Goal: Task Accomplishment & Management: Manage account settings

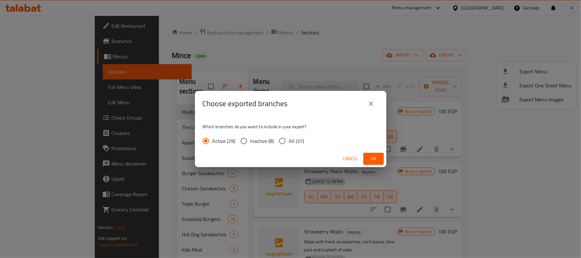
click at [290, 136] on label "All (37)" at bounding box center [290, 140] width 29 height 13
click at [289, 136] on input "All (37)" at bounding box center [282, 140] width 13 height 13
radio input "true"
click at [382, 157] on button "Ok" at bounding box center [373, 159] width 20 height 12
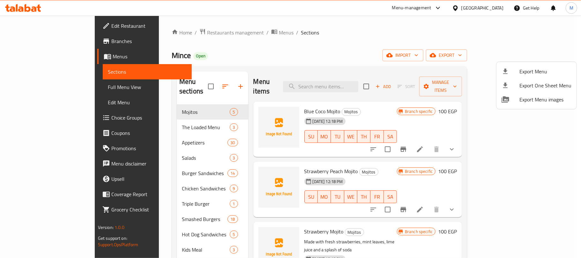
click at [280, 59] on div "Export Menu Export One Sheet Menu Export Menu images" at bounding box center [290, 129] width 581 height 258
click at [313, 53] on div at bounding box center [290, 129] width 581 height 258
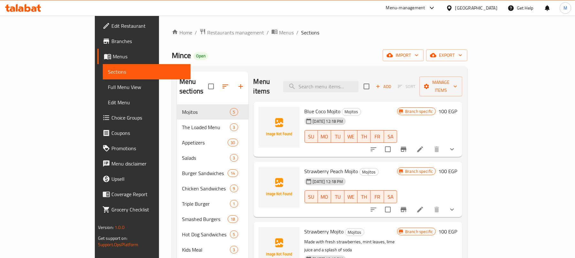
click at [182, 169] on span "Burger Sandwiches" at bounding box center [205, 173] width 46 height 8
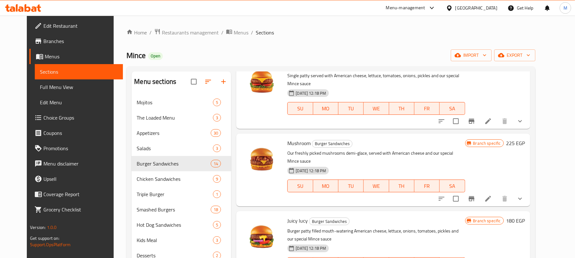
scroll to position [90, 0]
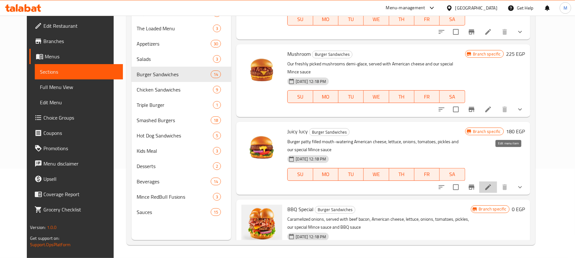
click at [491, 184] on icon at bounding box center [488, 187] width 6 height 6
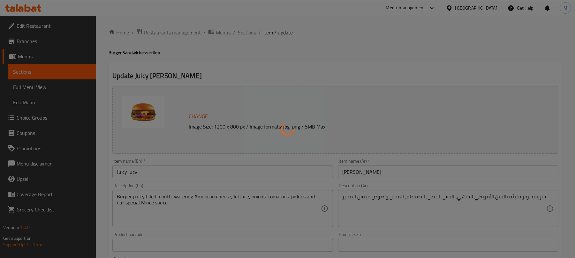
type input "كومبو"
type input "0"
type input "1"
type input "الإضافات:"
type input "0"
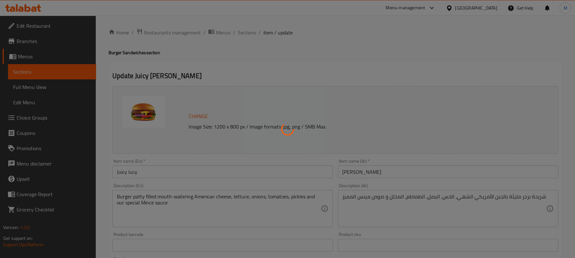
type input "11"
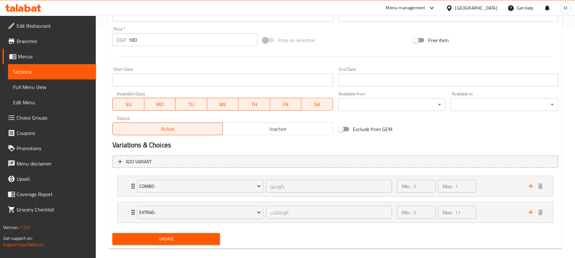
scroll to position [239, 0]
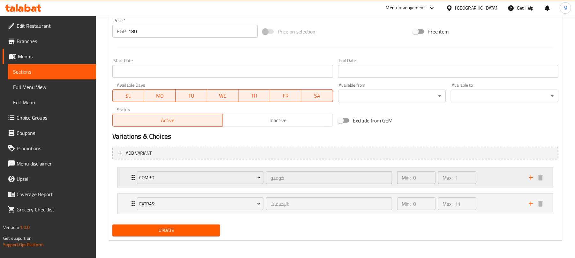
click at [491, 179] on div "Min: 0 ​ Max: 1 ​" at bounding box center [458, 178] width 131 height 20
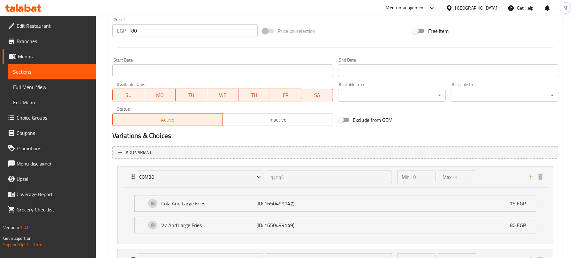
scroll to position [296, 0]
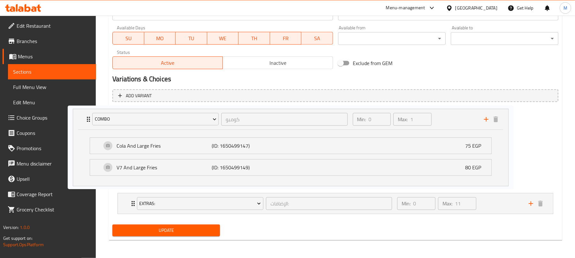
drag, startPoint x: 213, startPoint y: 146, endPoint x: 163, endPoint y: 147, distance: 50.4
click at [163, 147] on div "Combo كومبو ​ Min: 0 ​ Max: 1 ​ Cola And Large Fries (ID: 1650499147) 75 EGP Na…" at bounding box center [335, 161] width 446 height 109
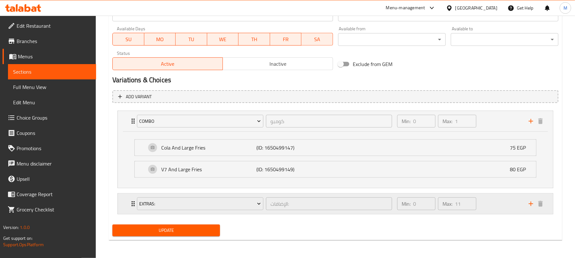
click at [499, 204] on div "Min: 0 ​ Max: 11 ​" at bounding box center [458, 204] width 131 height 20
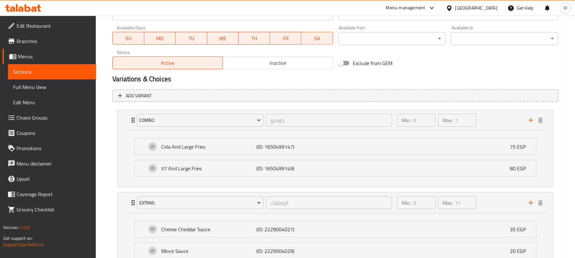
scroll to position [424, 0]
